Goal: Task Accomplishment & Management: Use online tool/utility

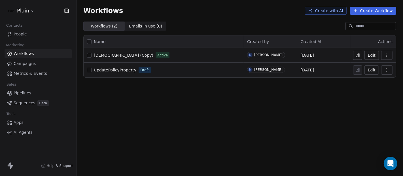
click at [25, 34] on span "People" at bounding box center [20, 34] width 13 height 6
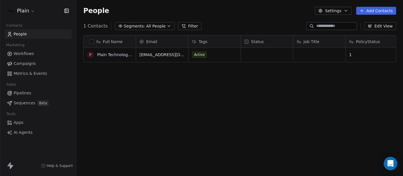
scroll to position [150, 321]
click at [22, 54] on span "Workflows" at bounding box center [24, 54] width 20 height 6
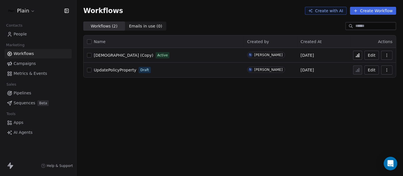
click at [127, 56] on span "[DEMOGRAPHIC_DATA] (Copy)" at bounding box center [124, 55] width 60 height 5
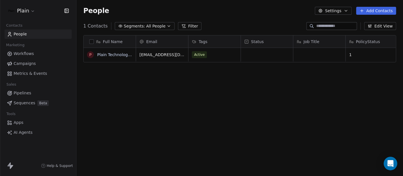
scroll to position [150, 321]
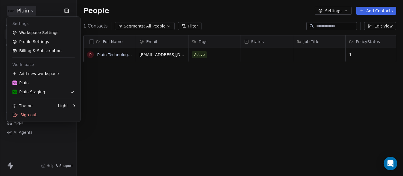
click at [22, 14] on html "Plain Contacts People Marketing Workflows Campaigns Metrics & Events Sales Pipe…" at bounding box center [201, 88] width 403 height 176
click at [173, 98] on html "Plain Contacts People Marketing Workflows Campaigns Metrics & Events Sales Pipe…" at bounding box center [201, 88] width 403 height 176
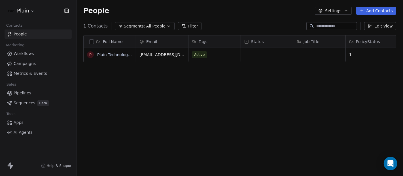
click at [348, 102] on div "Full Name P Plain Technologies ApS Email Tags Status Job Title PolicyStatus hel…" at bounding box center [240, 108] width 326 height 155
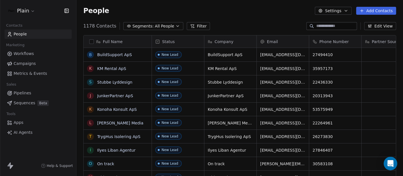
scroll to position [150, 321]
click at [31, 8] on html "Plain Contacts People Marketing Workflows Campaigns Metrics & Events Sales Pipe…" at bounding box center [201, 88] width 403 height 176
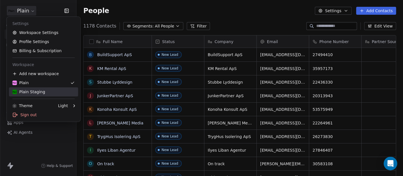
click at [27, 89] on div "Plain Staging" at bounding box center [28, 92] width 33 height 6
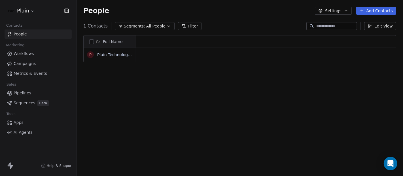
scroll to position [150, 321]
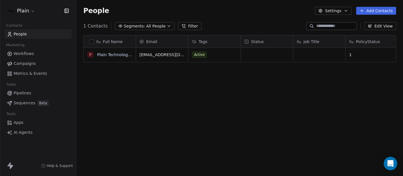
click at [32, 53] on span "Workflows" at bounding box center [24, 54] width 20 height 6
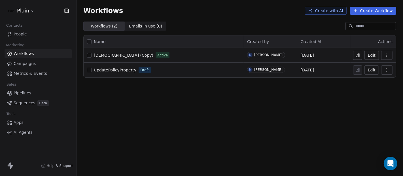
click at [374, 56] on button "Edit" at bounding box center [371, 55] width 14 height 9
click at [367, 11] on button "Create Workflow" at bounding box center [373, 11] width 46 height 8
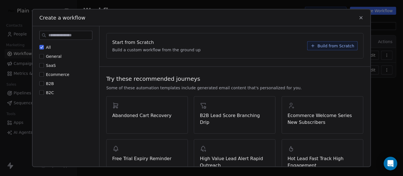
click at [337, 49] on button "Build from Scratch" at bounding box center [332, 45] width 50 height 9
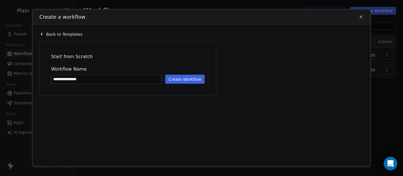
type input "**********"
click at [171, 79] on button "Create Workflow" at bounding box center [184, 79] width 39 height 9
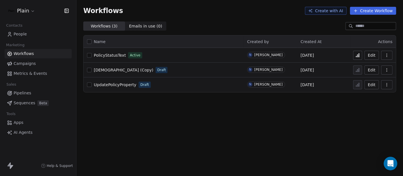
click at [31, 33] on link "People" at bounding box center [38, 33] width 67 height 9
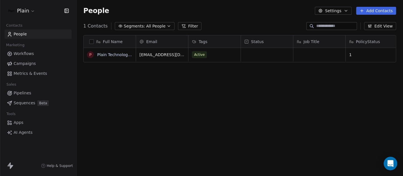
scroll to position [150, 321]
click at [210, 56] on div "Active" at bounding box center [209, 54] width 35 height 7
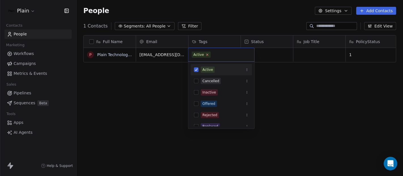
click at [206, 55] on icon at bounding box center [207, 55] width 4 height 4
click at [366, 58] on html "Plain Contacts People Marketing Workflows Campaigns Metrics & Events Sales Pipe…" at bounding box center [201, 88] width 403 height 176
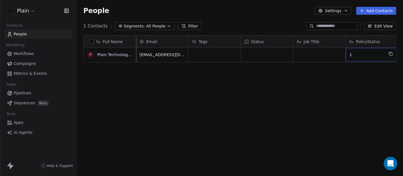
scroll to position [0, 7]
click at [366, 58] on div "1" at bounding box center [365, 55] width 52 height 14
click at [353, 55] on span "1" at bounding box center [359, 55] width 35 height 6
click at [283, 104] on html "Plain Contacts People Marketing Workflows Campaigns Metrics & Events Sales Pipe…" at bounding box center [201, 88] width 403 height 176
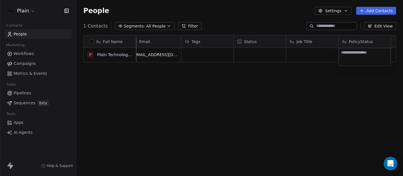
click at [283, 104] on html "Plain Contacts People Marketing Workflows Campaigns Metrics & Events Sales Pipe…" at bounding box center [201, 88] width 403 height 176
click at [24, 56] on span "Workflows" at bounding box center [24, 54] width 20 height 6
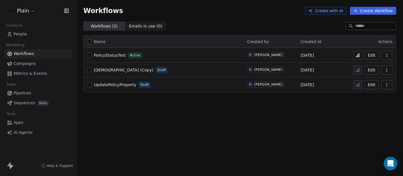
click at [359, 56] on icon at bounding box center [357, 55] width 5 height 5
